Goal: Information Seeking & Learning: Learn about a topic

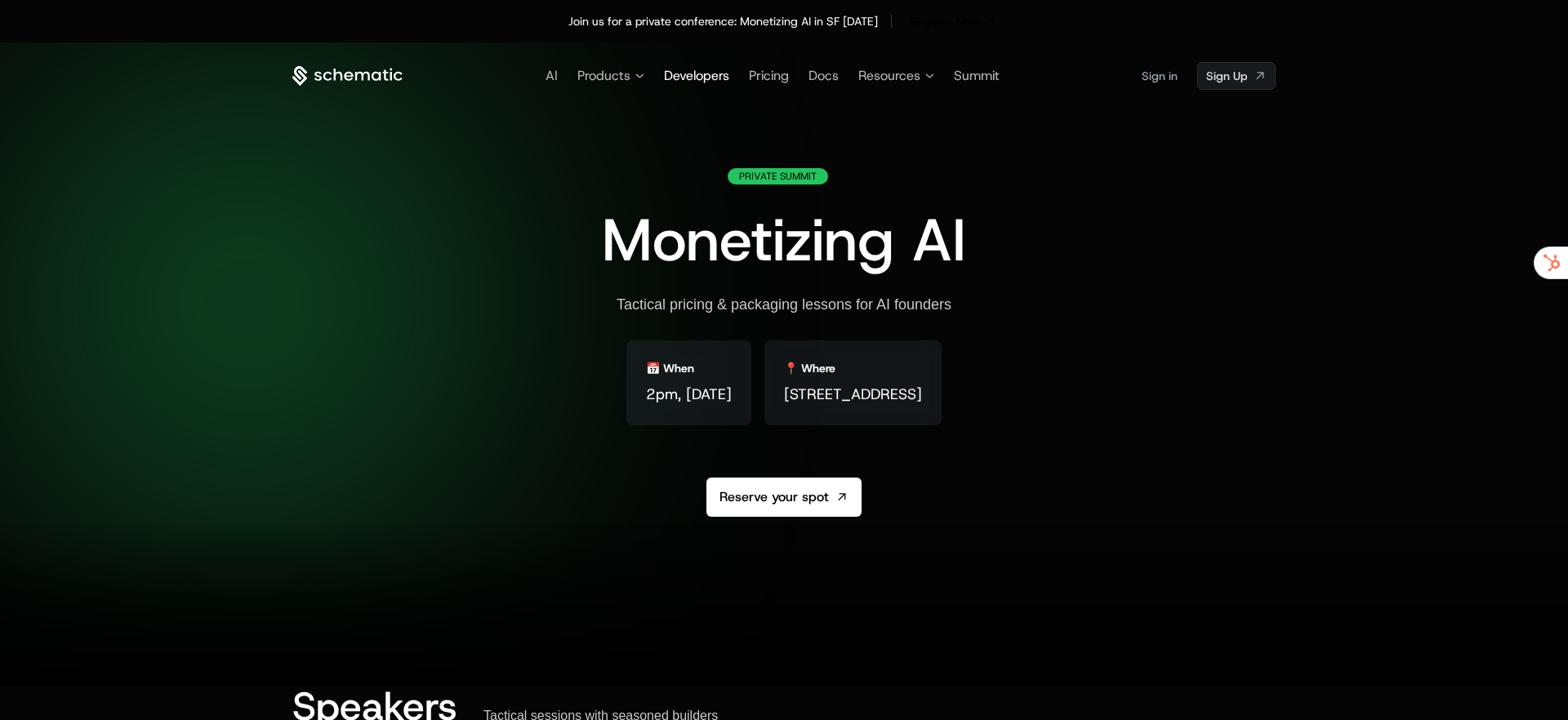
click at [708, 73] on span "Developers" at bounding box center [696, 75] width 66 height 18
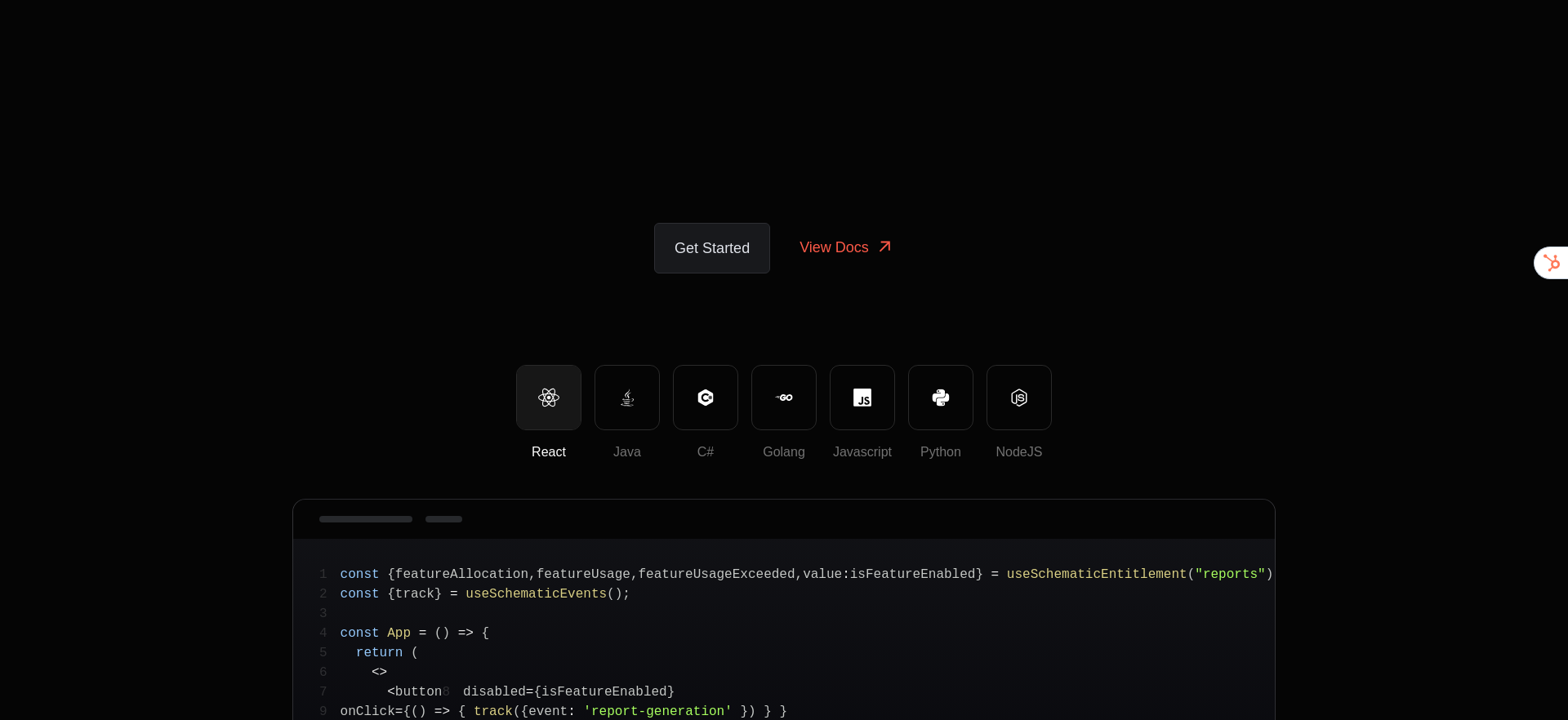
scroll to position [9, 0]
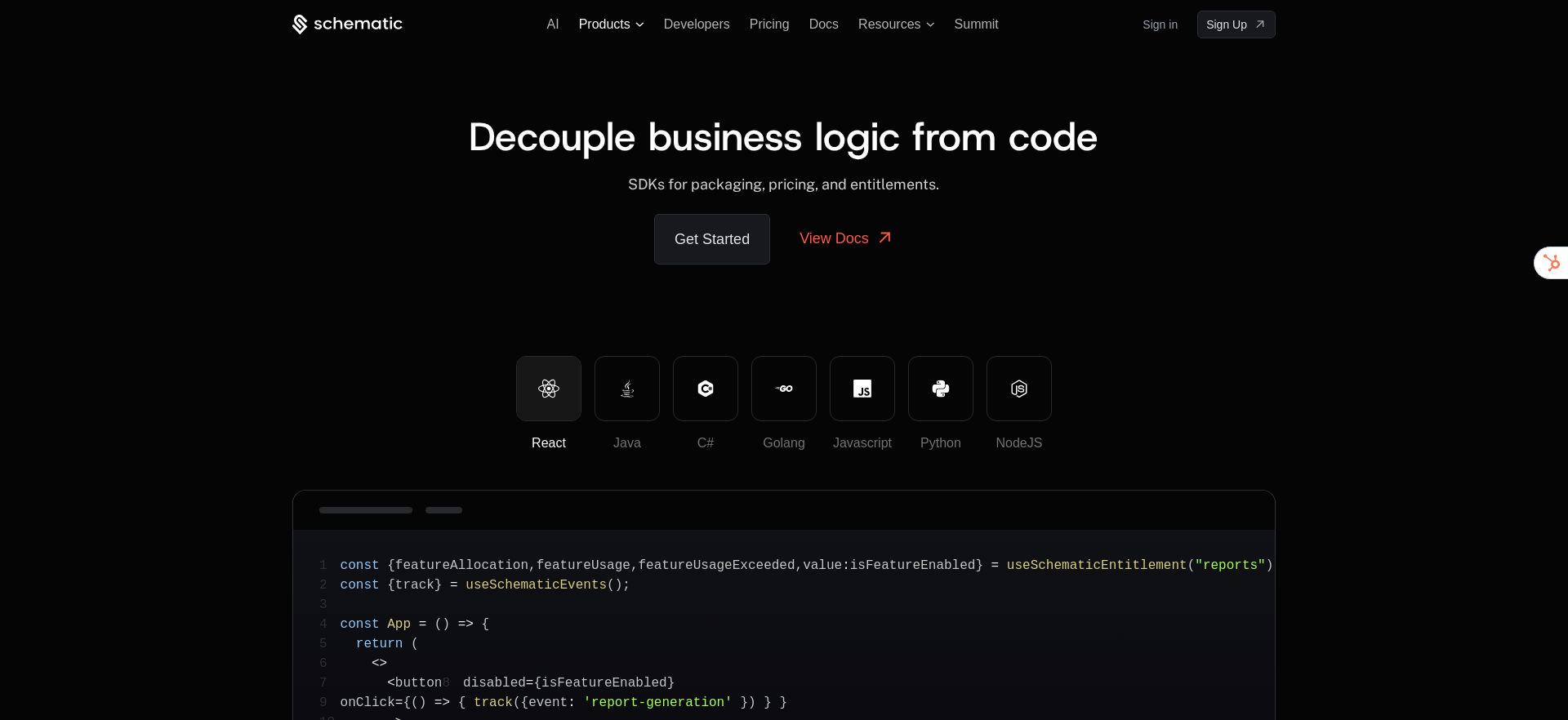
click at [604, 24] on span "Products" at bounding box center [604, 24] width 52 height 15
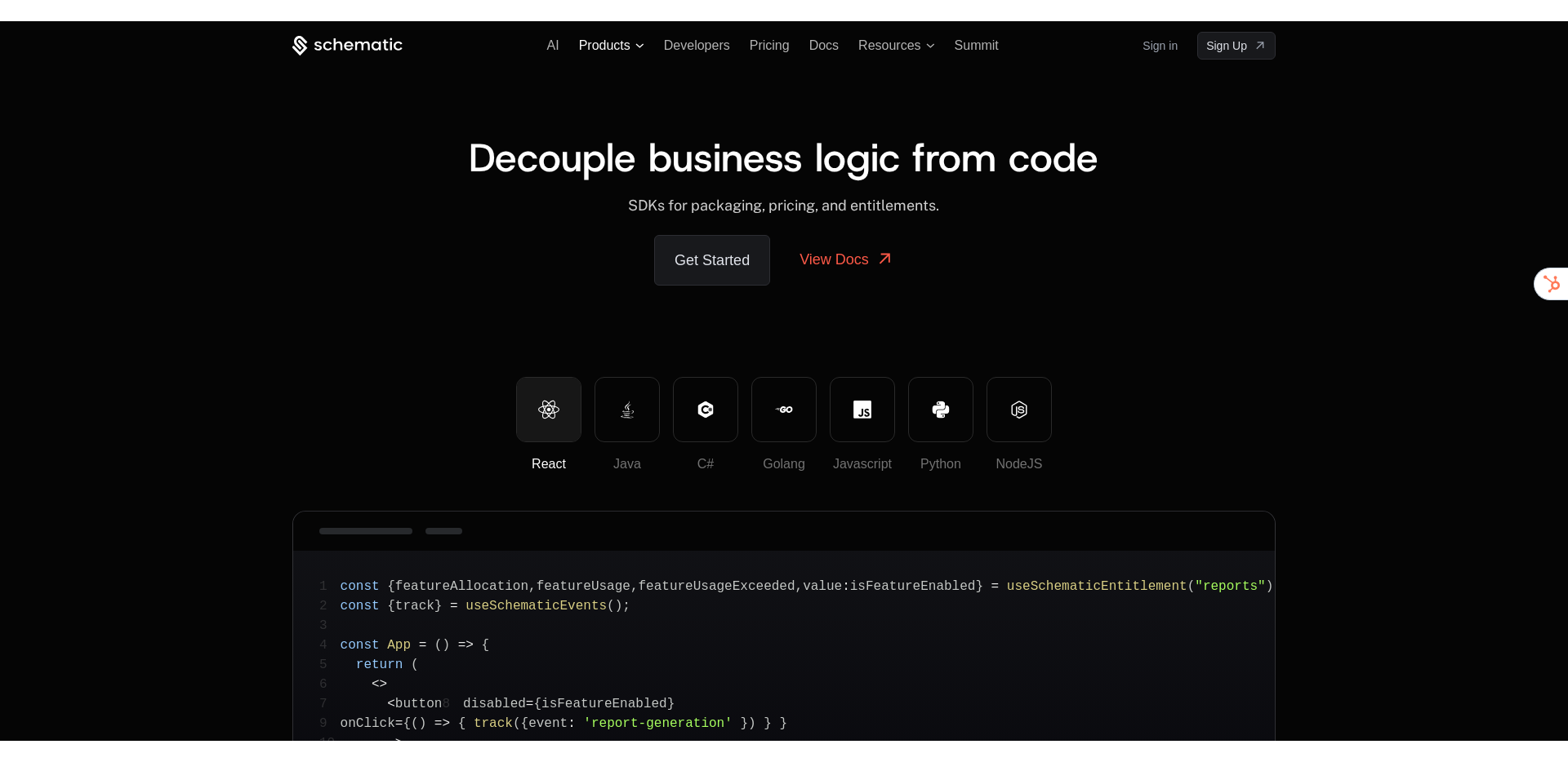
scroll to position [0, 0]
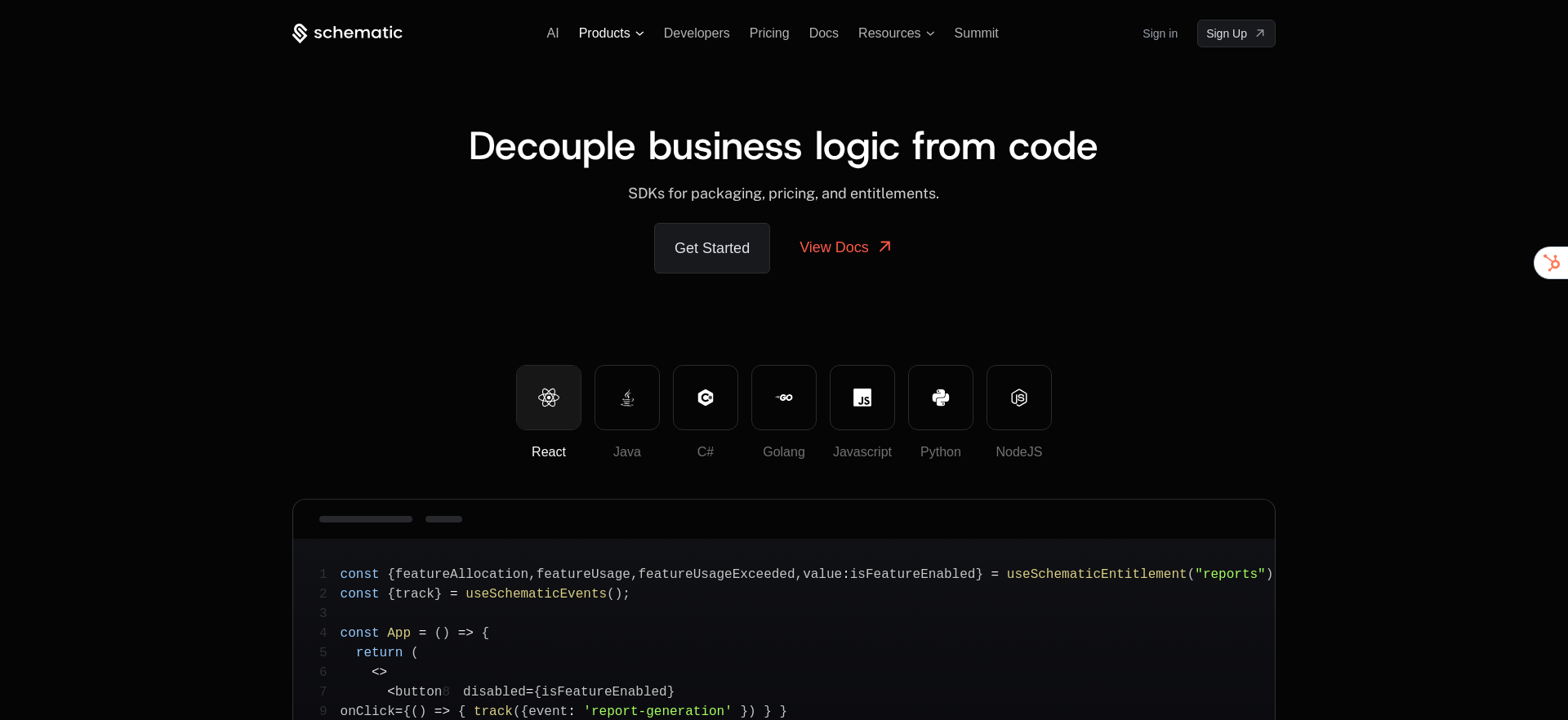
click at [618, 36] on span "Products" at bounding box center [604, 33] width 52 height 15
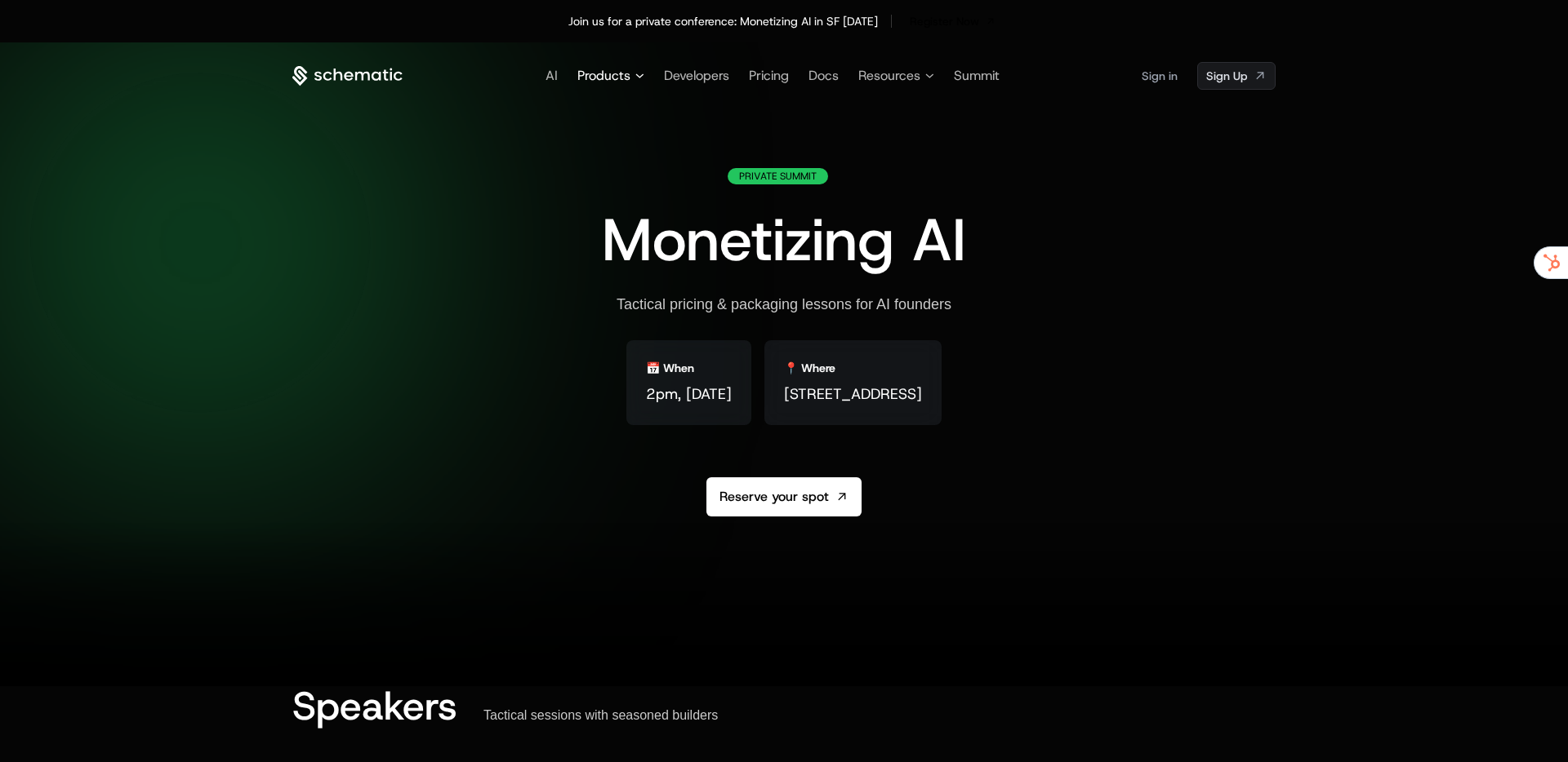
click at [603, 76] on span "Products" at bounding box center [604, 76] width 53 height 20
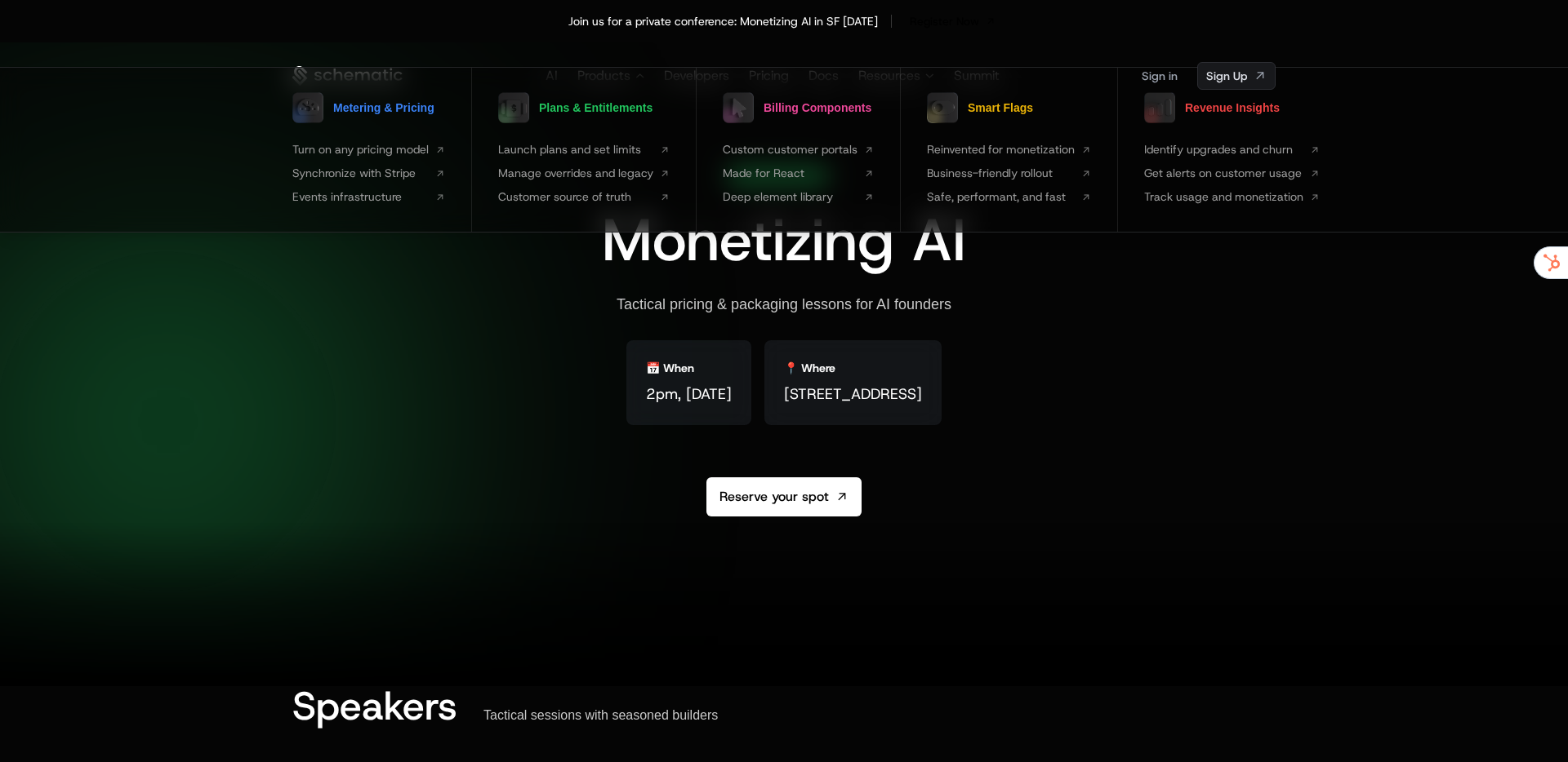
click at [382, 42] on div at bounding box center [784, 423] width 1568 height 762
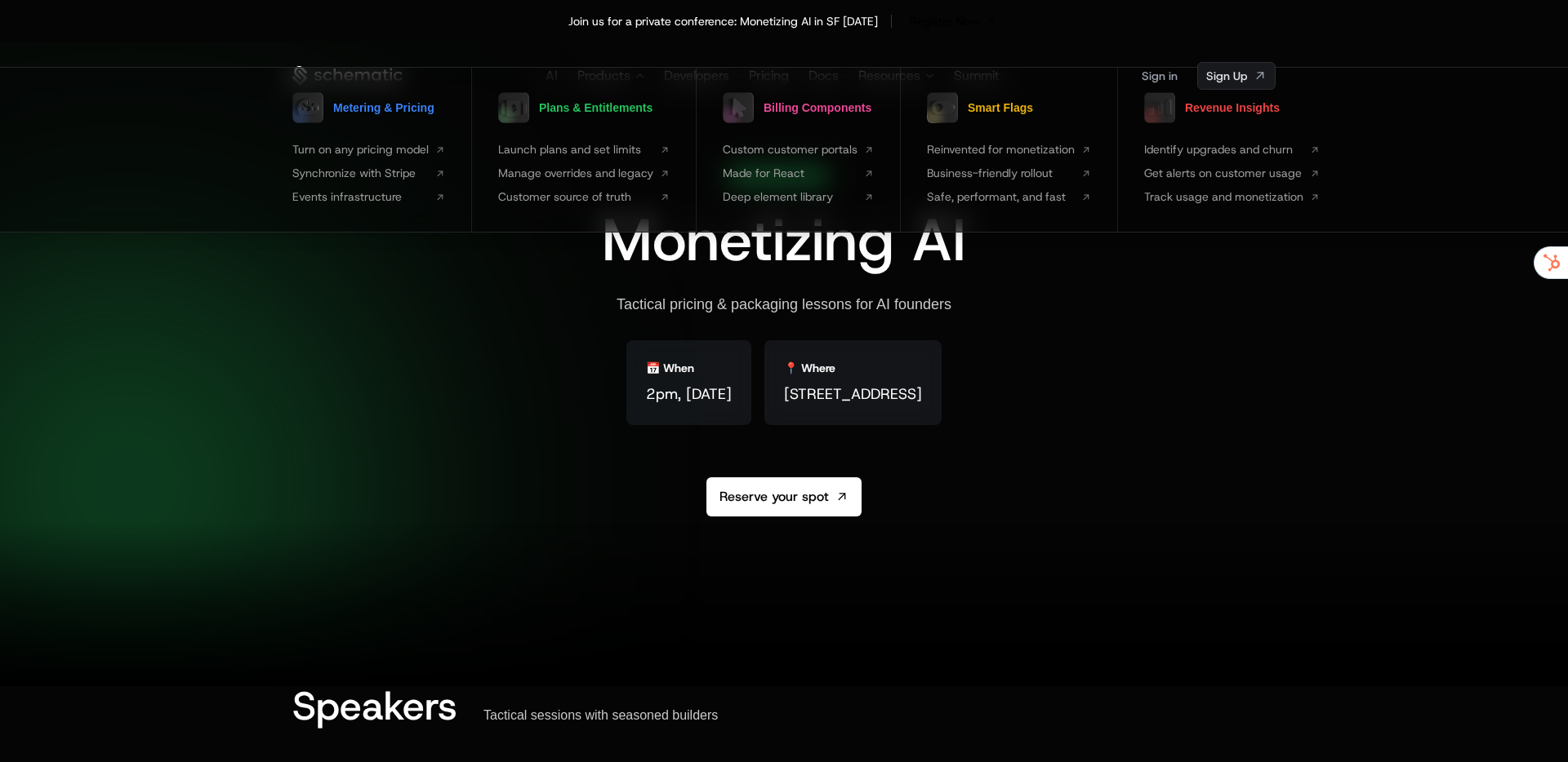
click at [266, 416] on div at bounding box center [125, 482] width 340 height 339
click at [1356, 364] on div at bounding box center [784, 423] width 1568 height 762
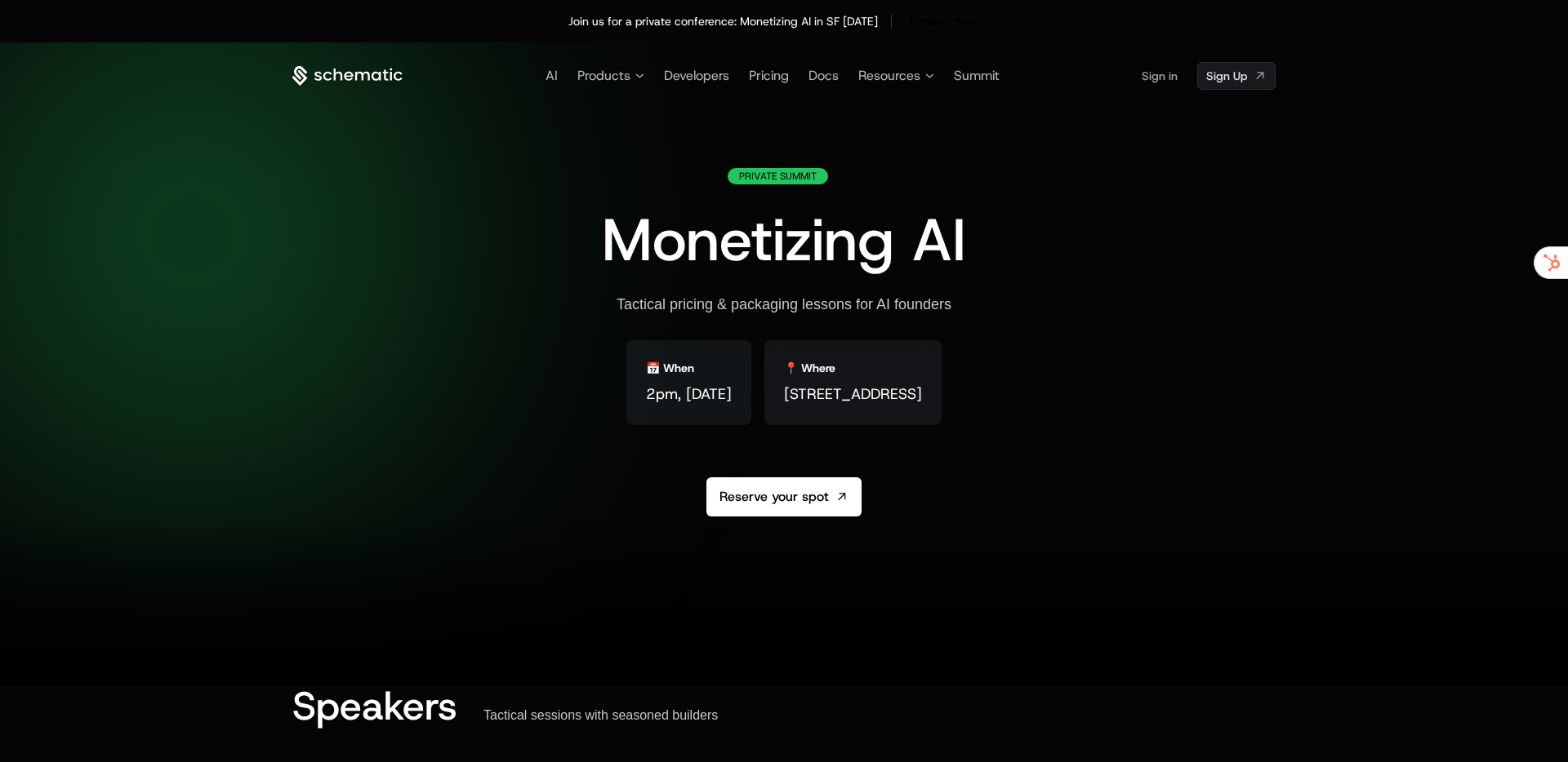
click at [353, 72] on icon at bounding box center [347, 76] width 111 height 21
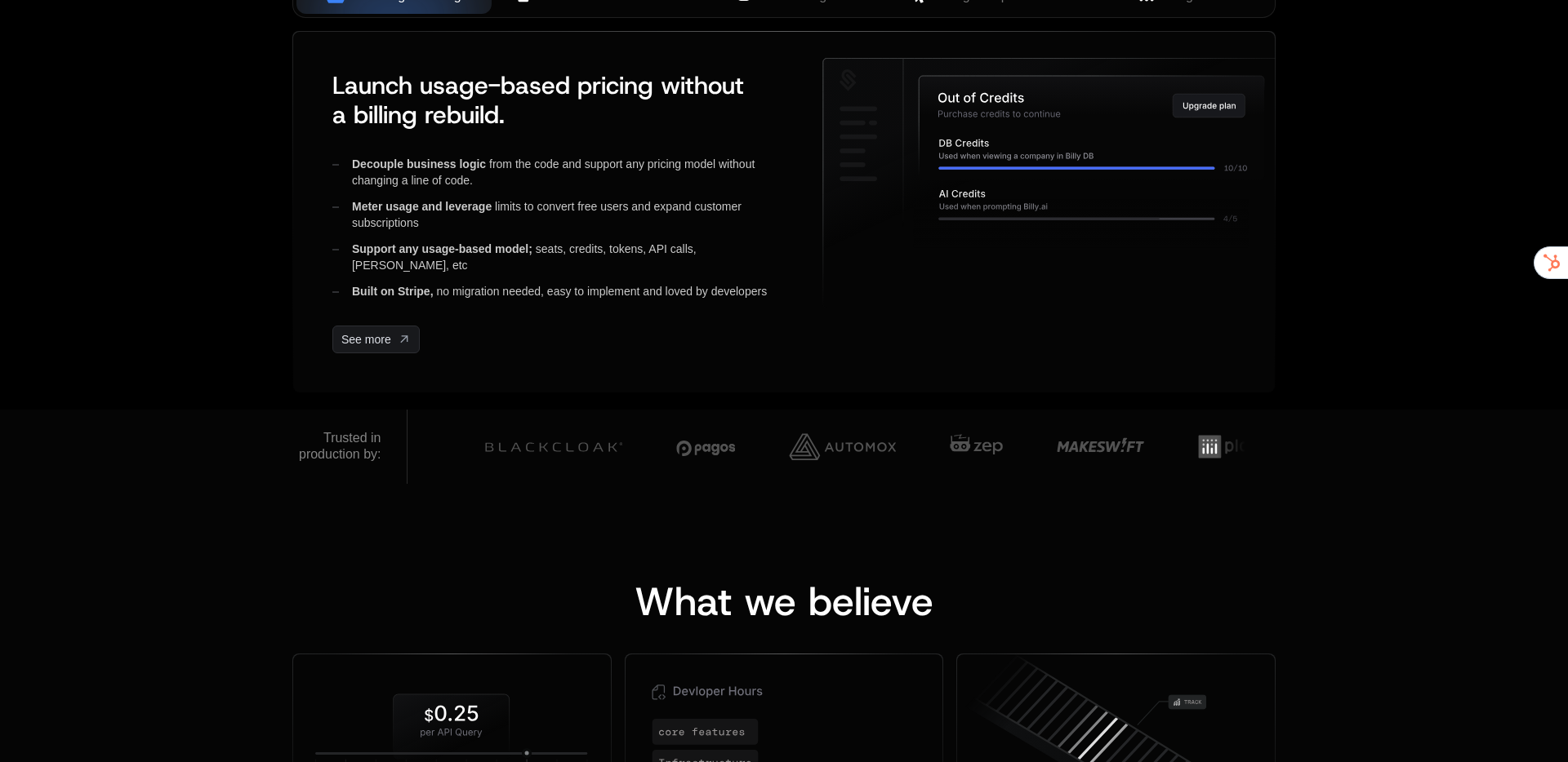
scroll to position [754, 0]
